Goal: Information Seeking & Learning: Learn about a topic

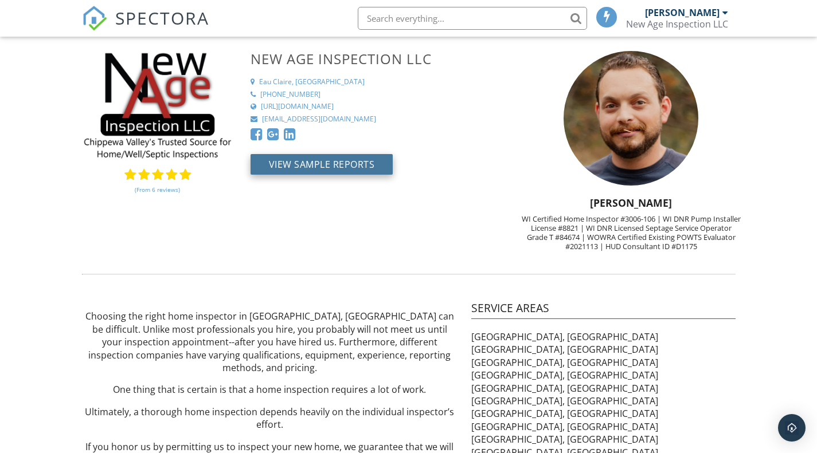
click at [347, 166] on button "View Sample Reports" at bounding box center [321, 164] width 143 height 21
click at [387, 260] on div "(From 6 reviews) New Age Inspection LLC Eau Claire, WI 715-210-3217 https://www…" at bounding box center [408, 156] width 667 height 211
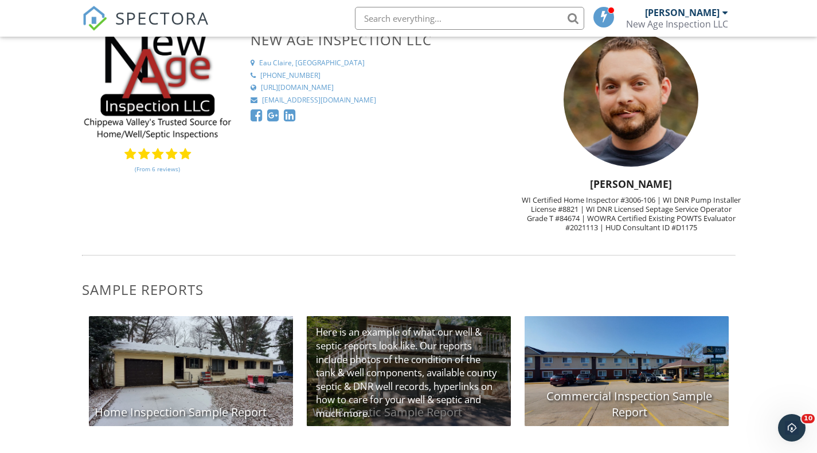
scroll to position [33, 0]
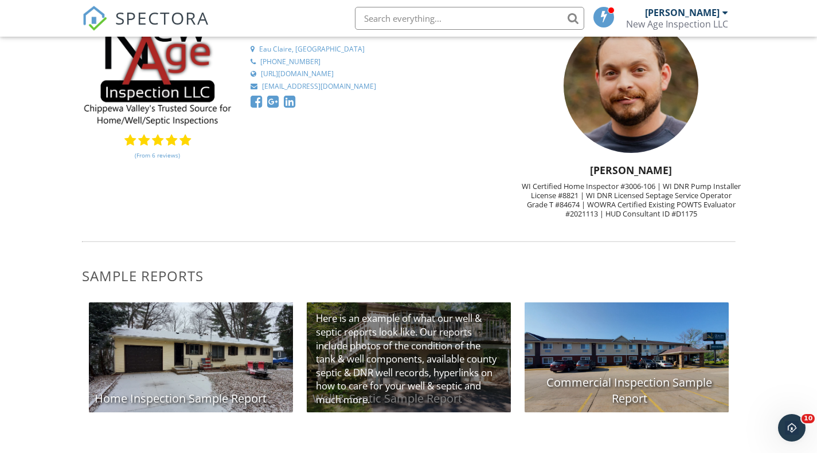
click at [420, 355] on div "Well & Septic Sample Report" at bounding box center [409, 358] width 204 height 110
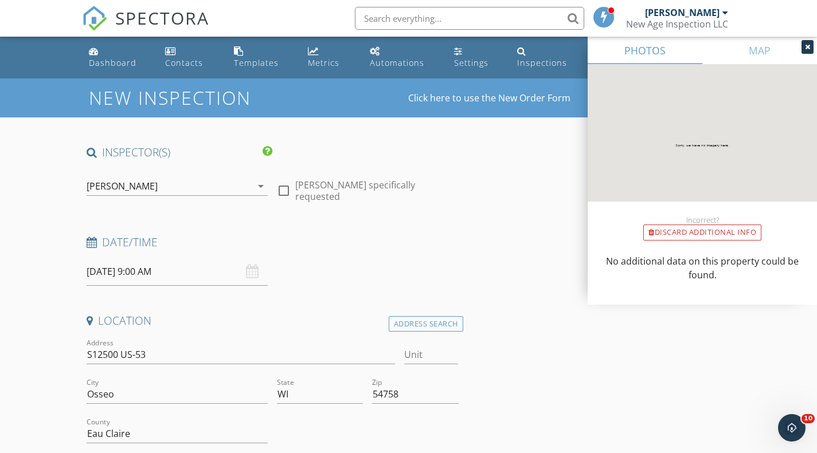
scroll to position [362, 0]
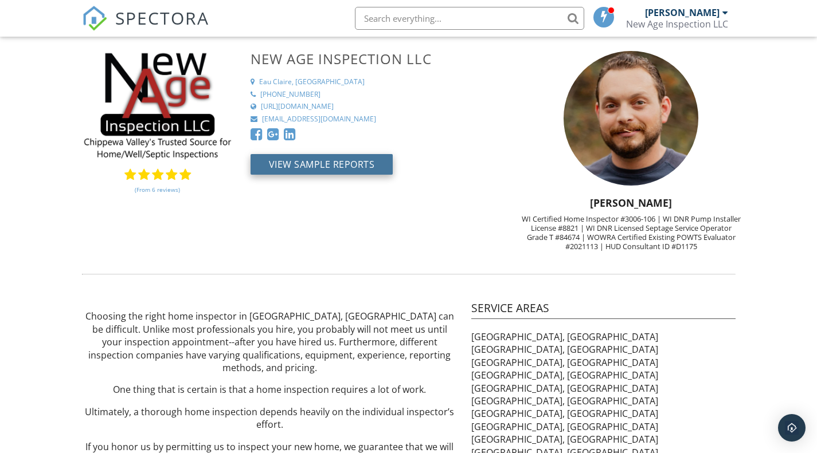
click at [347, 168] on button "View Sample Reports" at bounding box center [321, 164] width 143 height 21
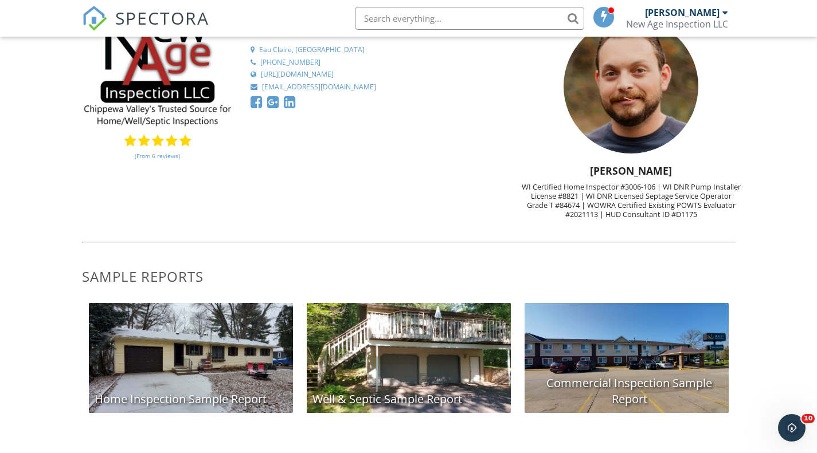
scroll to position [33, 0]
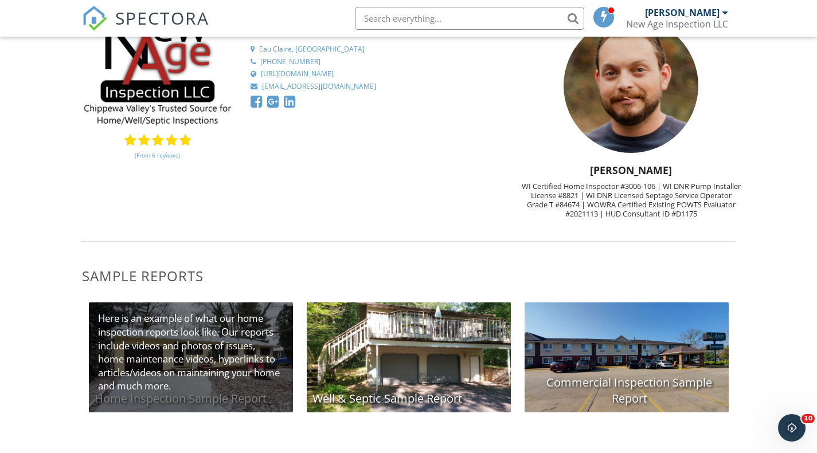
click at [196, 371] on div "Home Inspection Sample Report" at bounding box center [191, 358] width 204 height 110
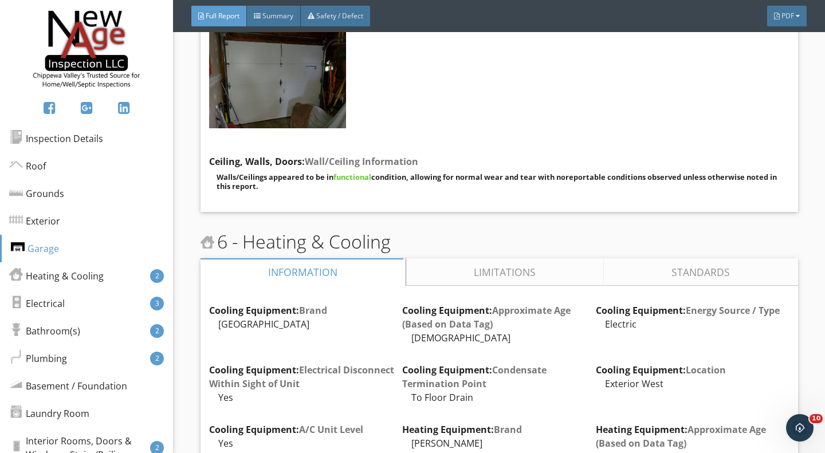
scroll to position [5954, 0]
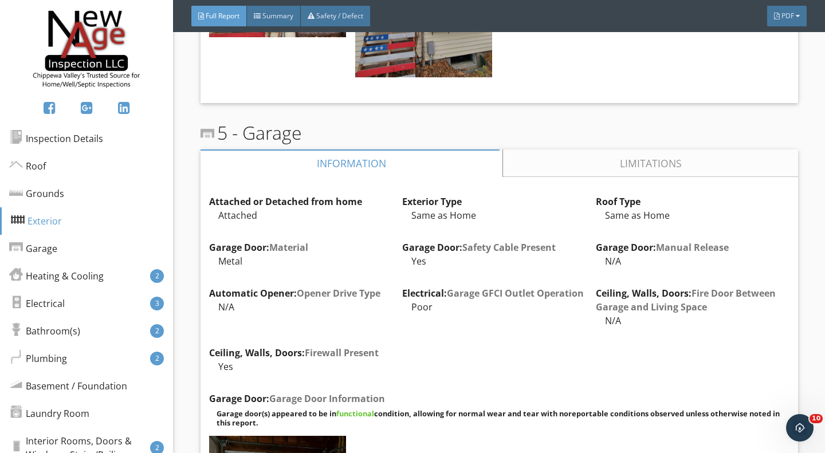
click at [617, 150] on link "Limitations" at bounding box center [650, 164] width 295 height 28
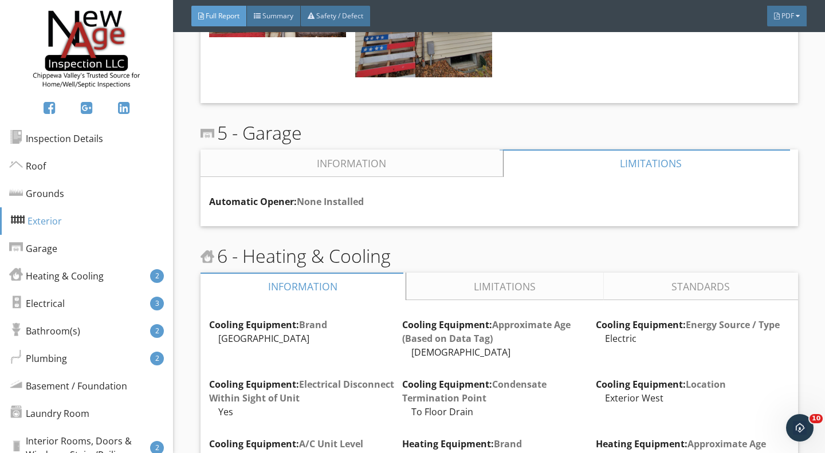
click at [374, 150] on link "Information" at bounding box center [352, 164] width 303 height 28
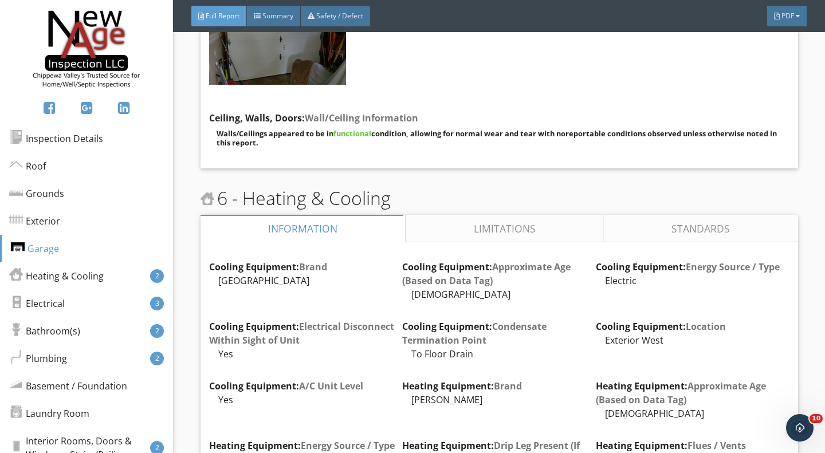
scroll to position [6408, 0]
click at [469, 214] on link "Limitations" at bounding box center [505, 228] width 198 height 28
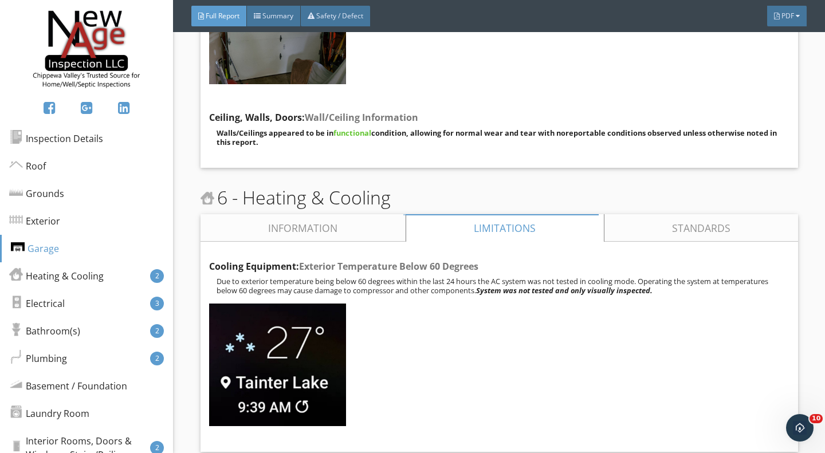
click at [363, 214] on link "Information" at bounding box center [303, 228] width 205 height 28
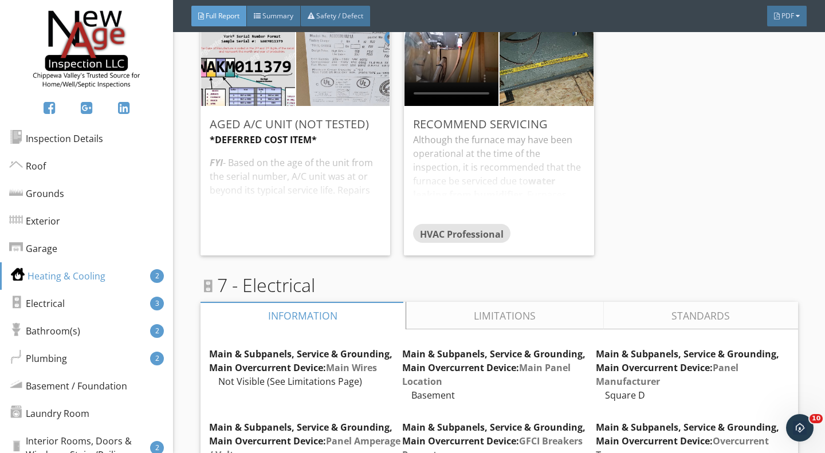
scroll to position [8934, 0]
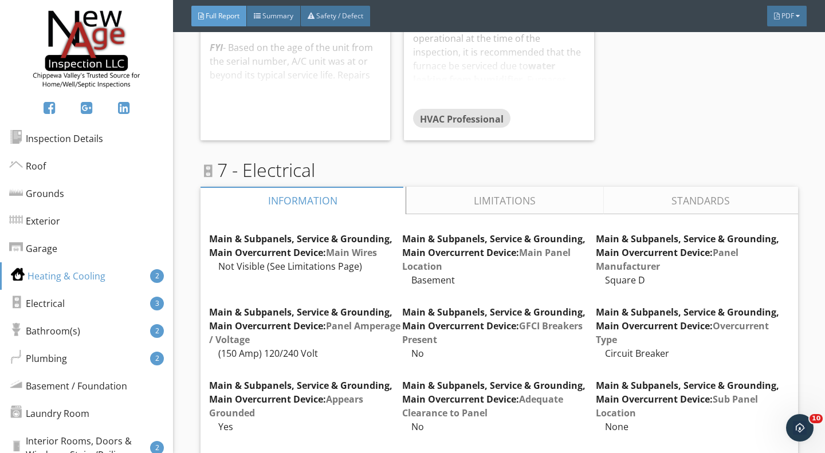
click at [506, 187] on link "Limitations" at bounding box center [505, 201] width 198 height 28
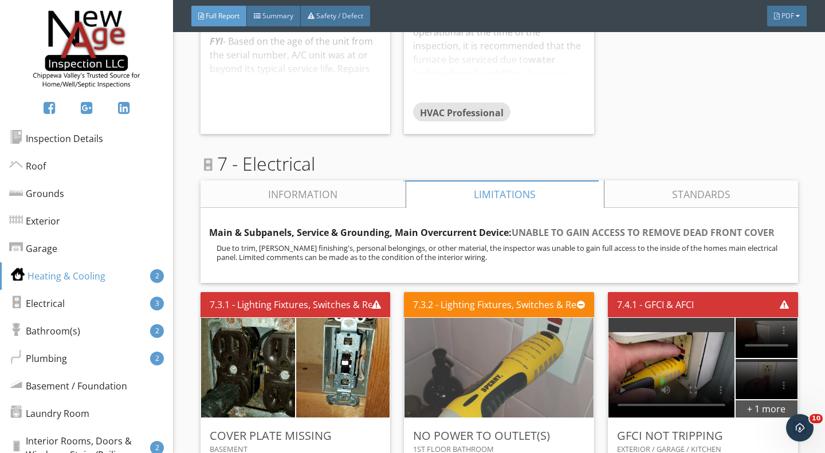
scroll to position [8941, 0]
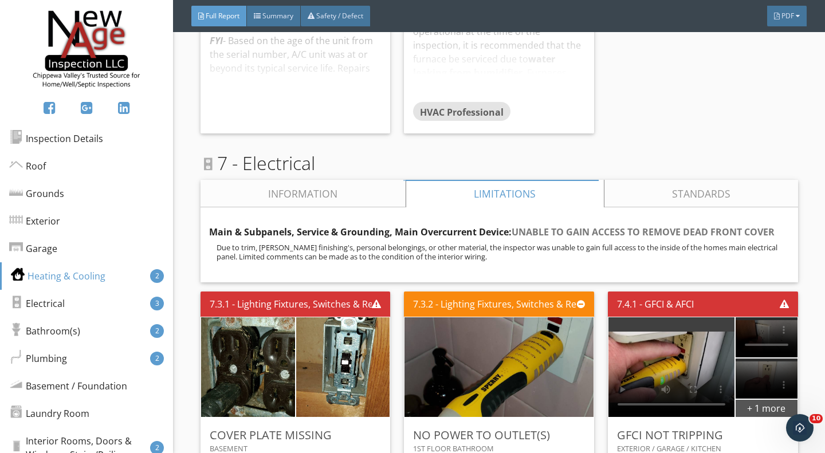
click at [352, 180] on link "Information" at bounding box center [303, 194] width 205 height 28
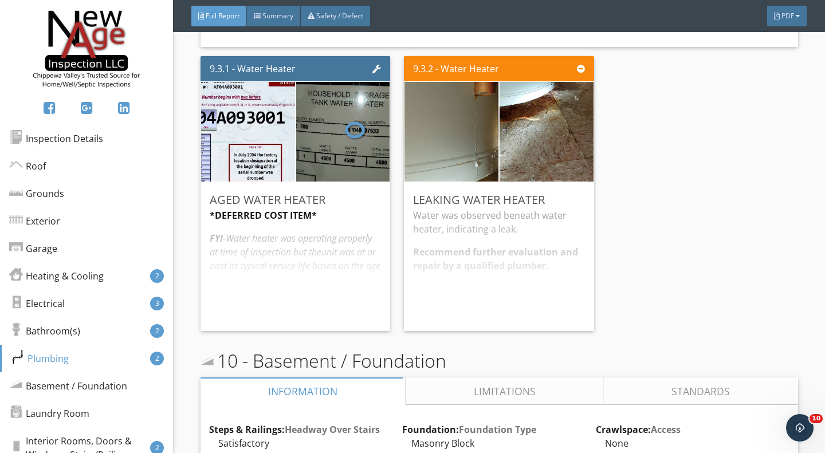
scroll to position [13311, 0]
